Goal: Task Accomplishment & Management: Manage account settings

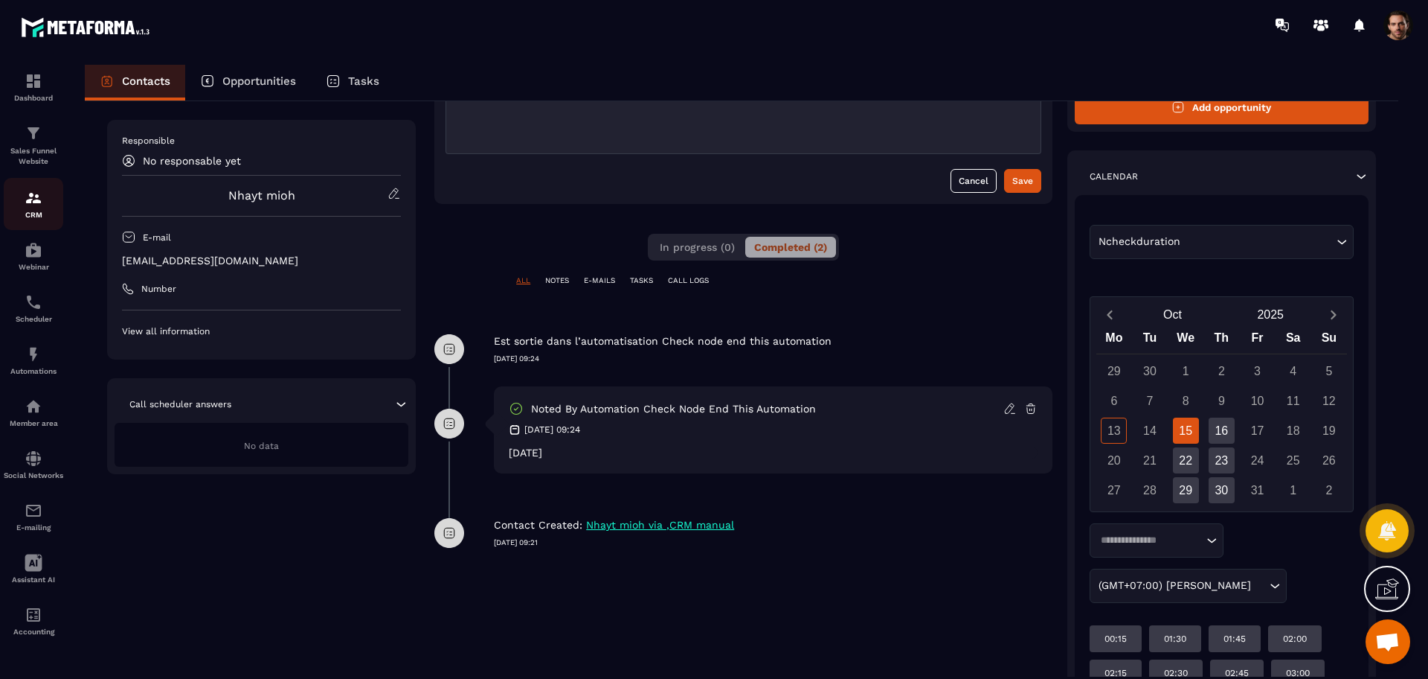
scroll to position [171, 0]
click at [25, 221] on link "CRM" at bounding box center [34, 204] width 60 height 52
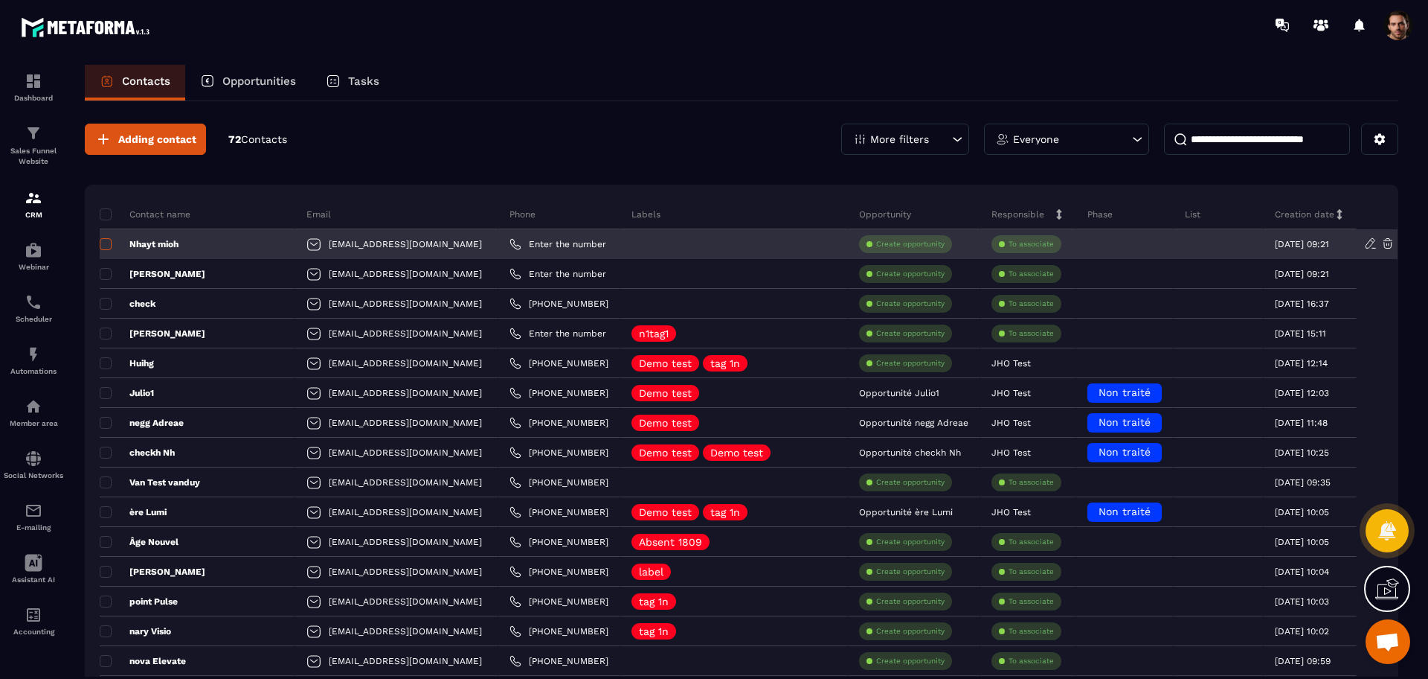
click at [104, 246] on span at bounding box center [106, 244] width 12 height 12
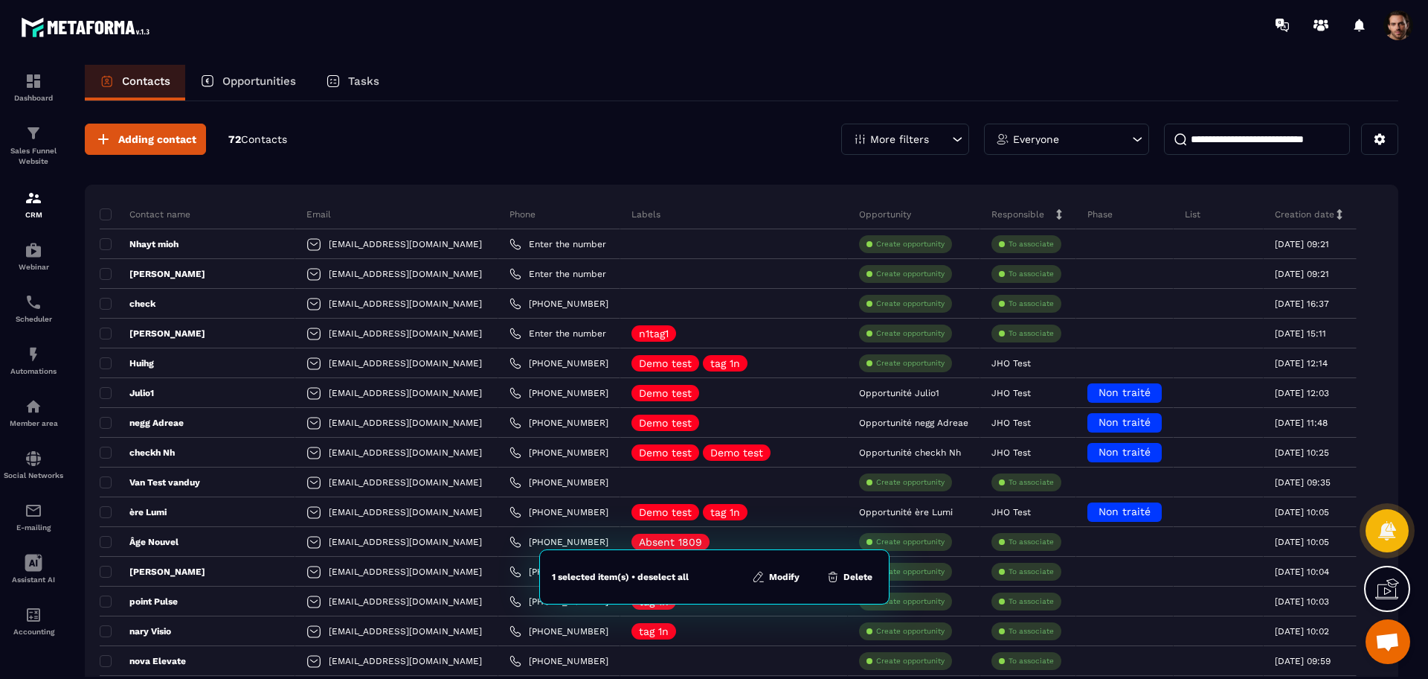
click at [766, 570] on button "Modify" at bounding box center [776, 576] width 57 height 15
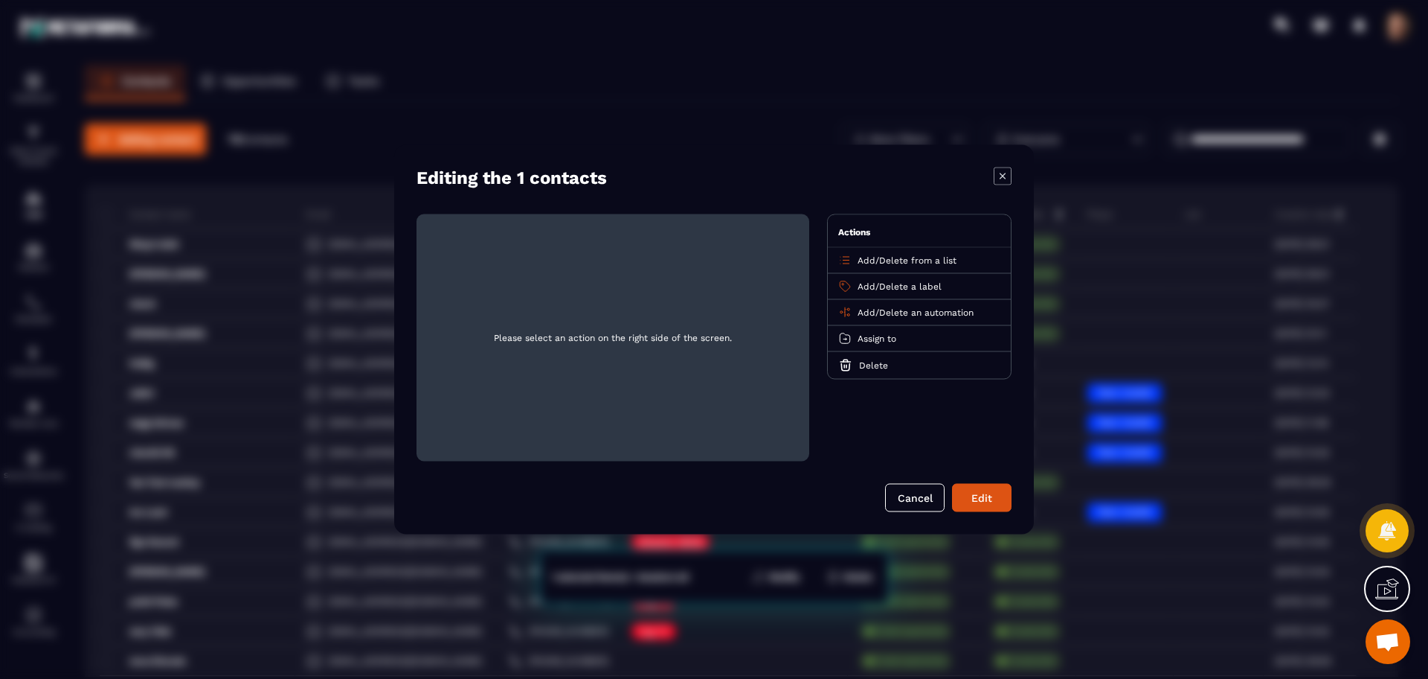
click at [894, 302] on div "Add / Delete an automation" at bounding box center [919, 313] width 183 height 26
click at [900, 309] on span "Delete an automation" at bounding box center [926, 312] width 94 height 10
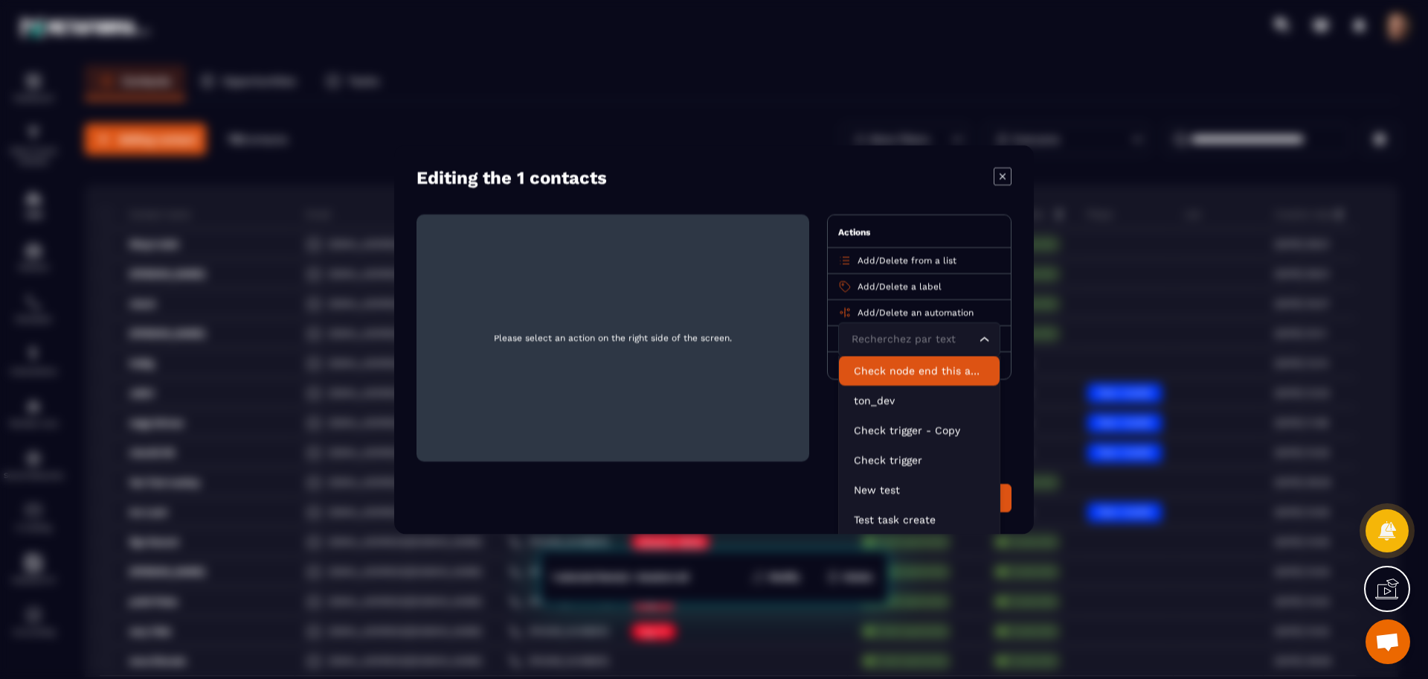
click at [907, 371] on p "Check node end this automation" at bounding box center [919, 370] width 131 height 15
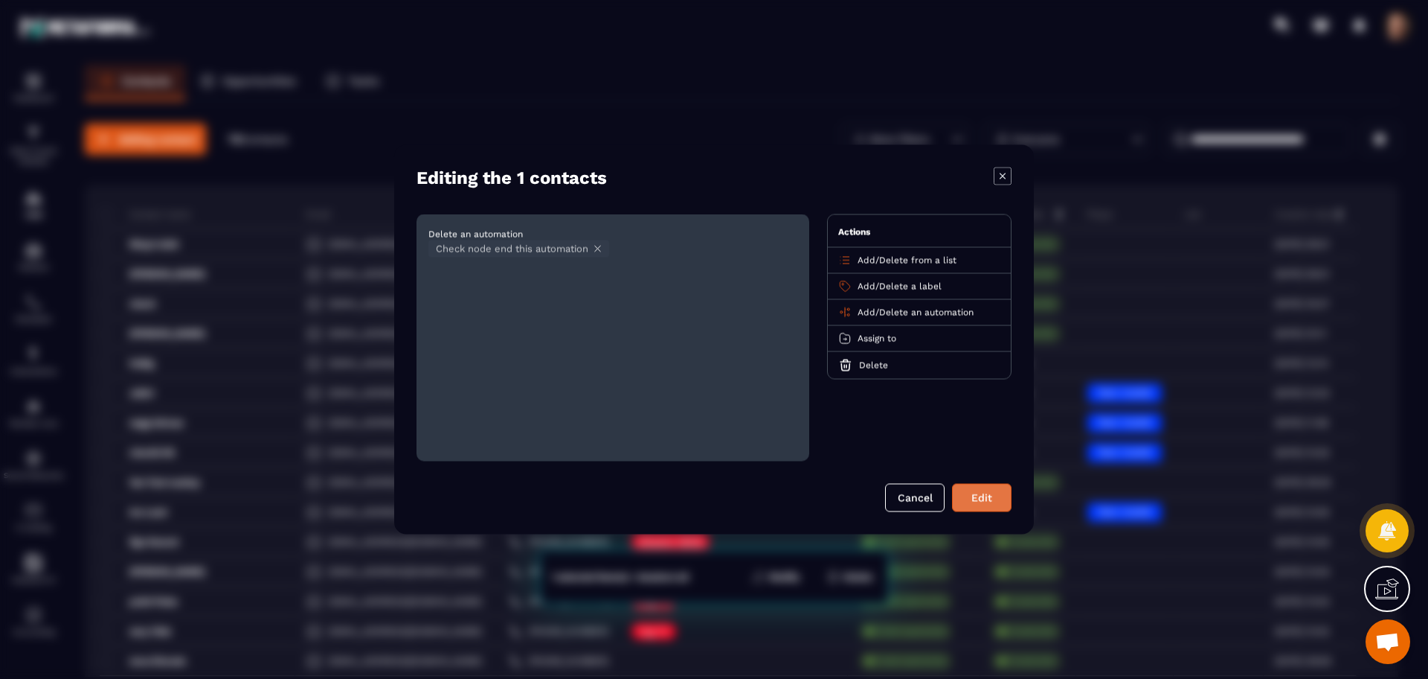
click at [977, 500] on button "Edit" at bounding box center [982, 498] width 60 height 28
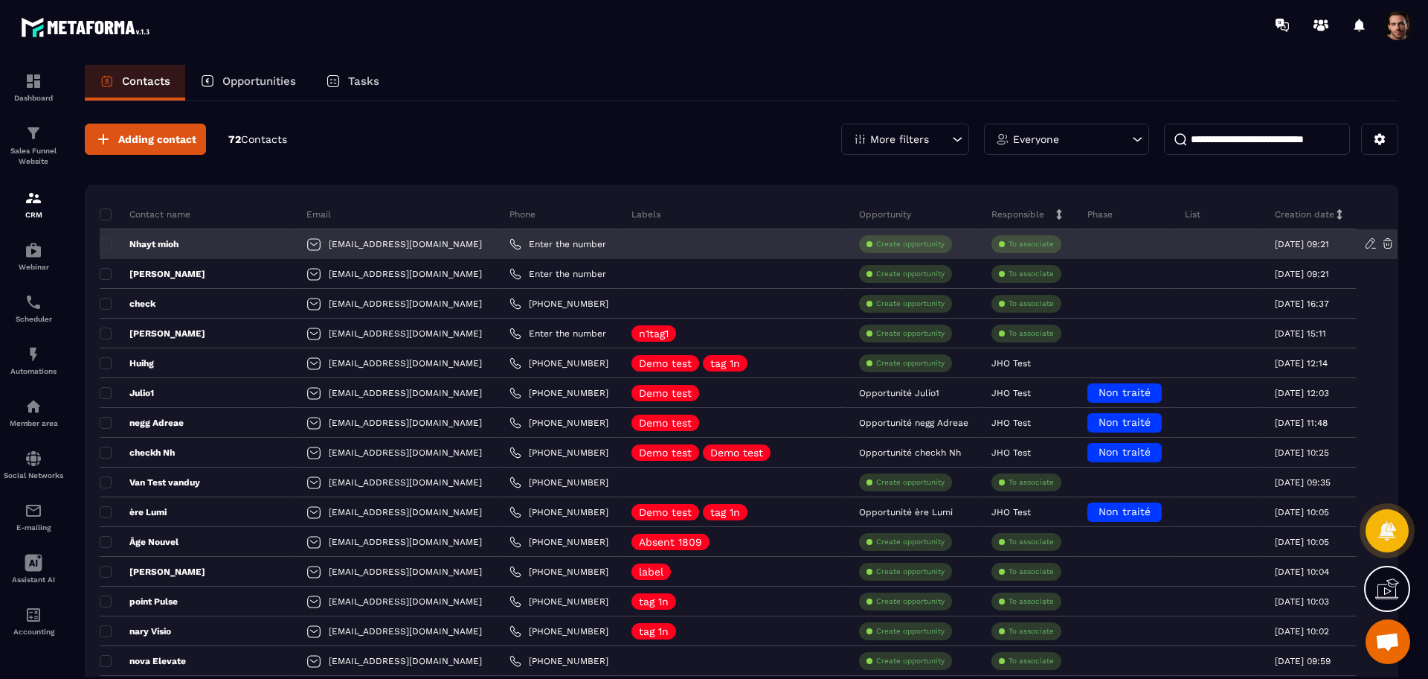
click at [163, 248] on p "Nhayt mioh" at bounding box center [139, 244] width 79 height 12
